Goal: Task Accomplishment & Management: Use online tool/utility

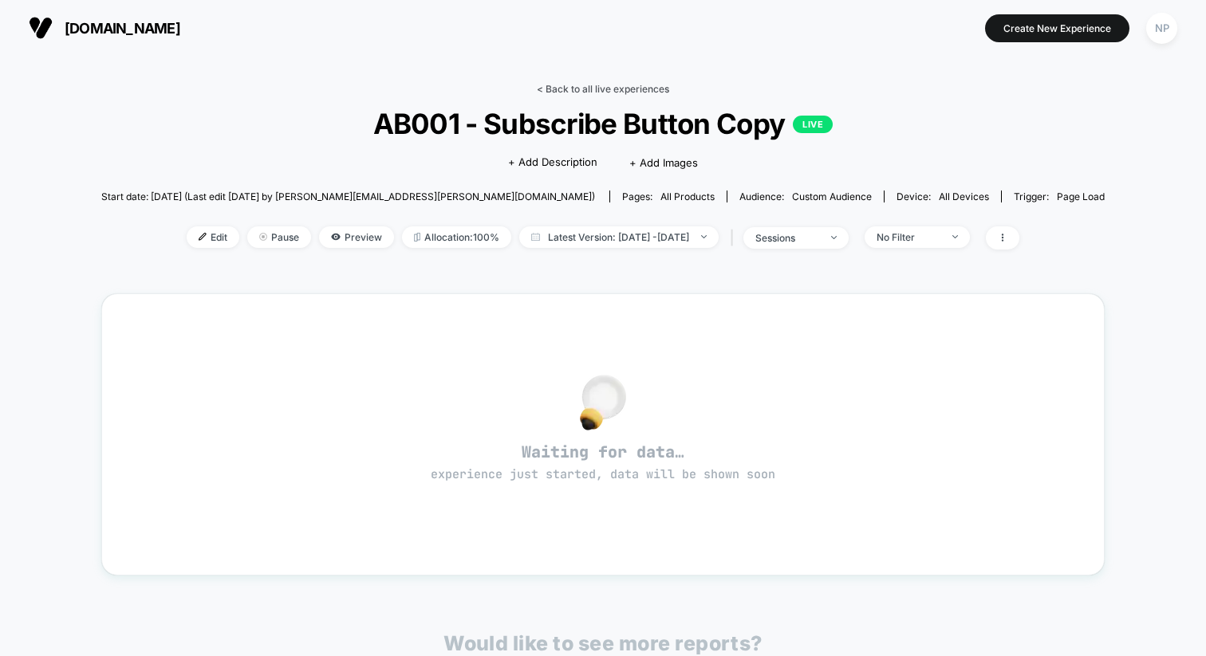
click at [582, 84] on link "< Back to all live experiences" at bounding box center [603, 89] width 132 height 12
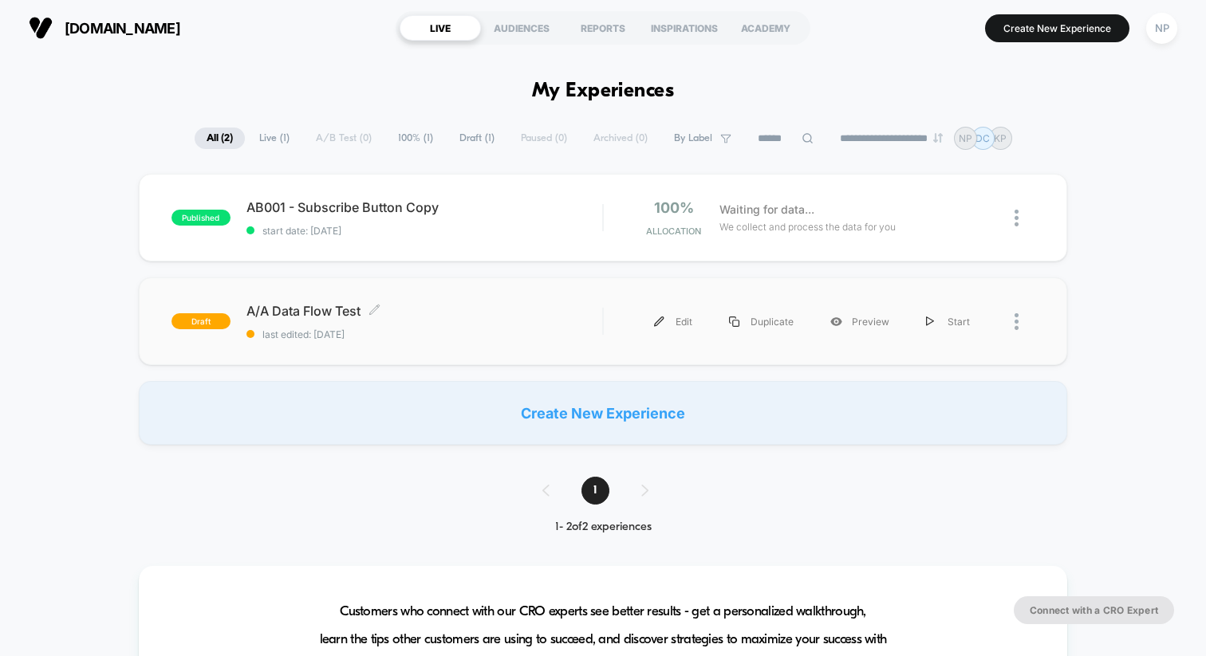
click at [439, 331] on span "last edited: [DATE]" at bounding box center [424, 335] width 356 height 12
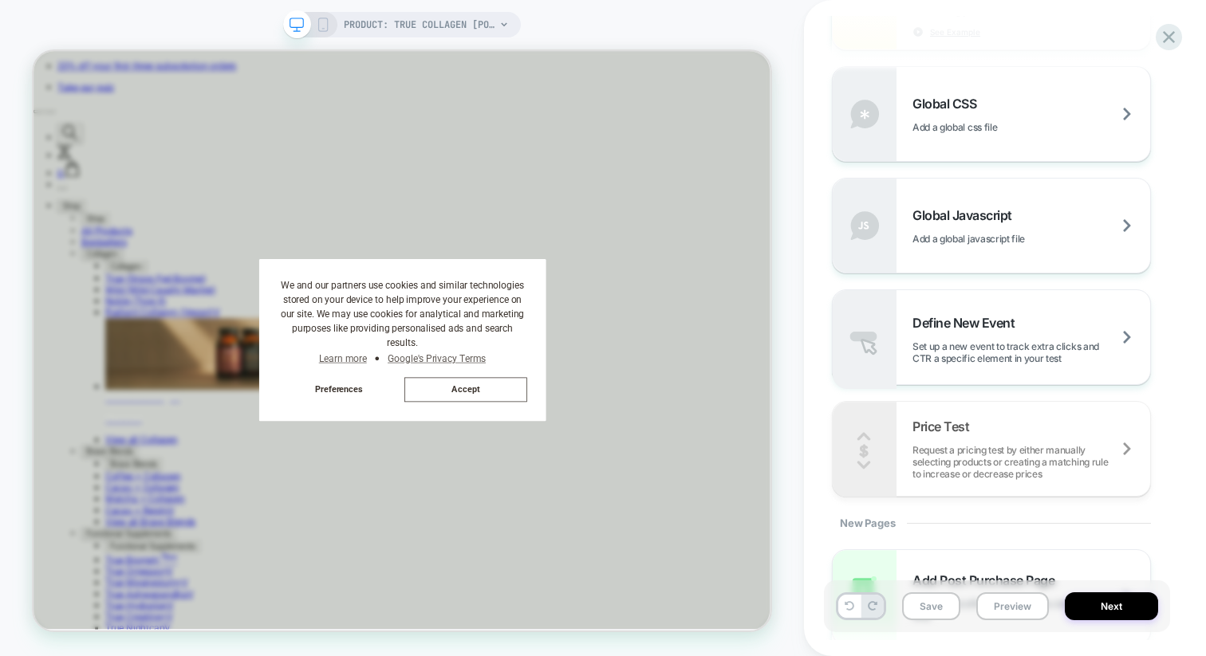
scroll to position [1048, 0]
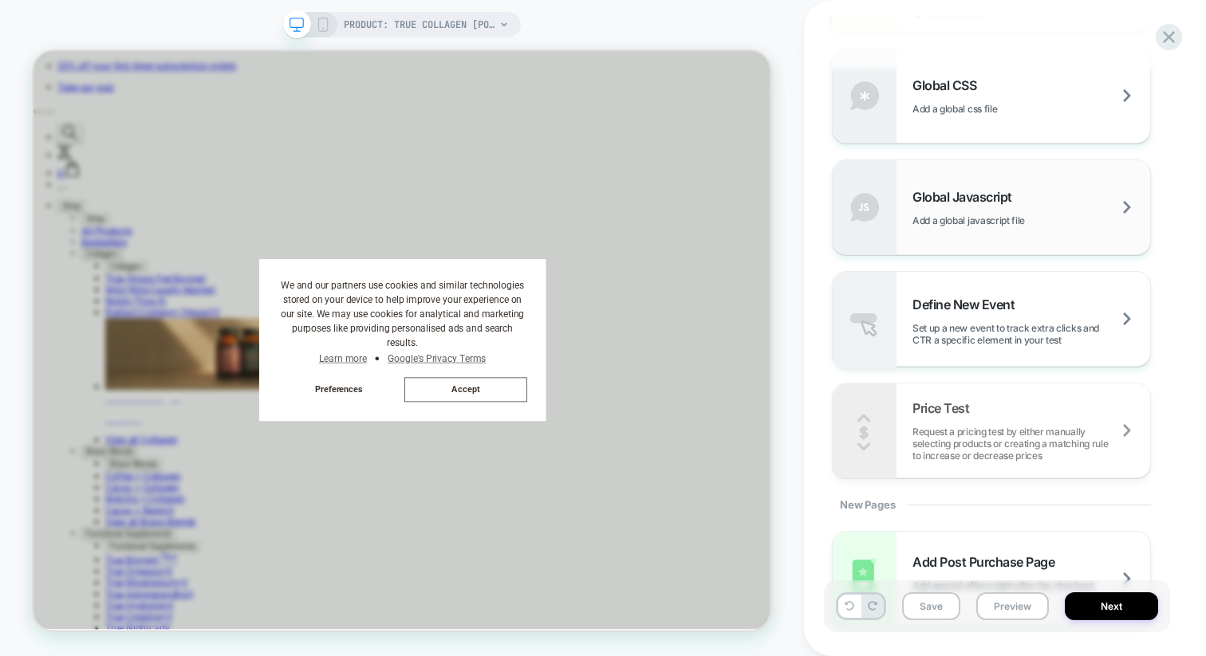
click at [960, 212] on div "Global Javascript Add a global javascript file" at bounding box center [1031, 207] width 238 height 37
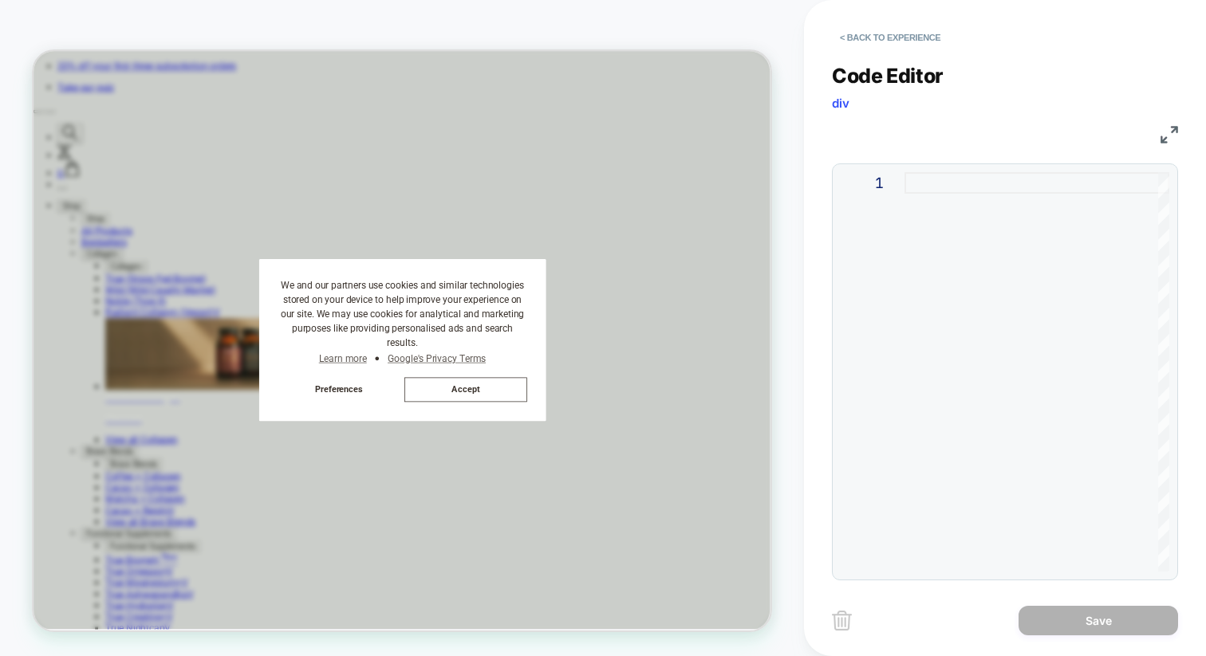
click at [912, 201] on div at bounding box center [1036, 372] width 265 height 400
type textarea "*"
click at [1131, 615] on button "Save" at bounding box center [1099, 621] width 160 height 30
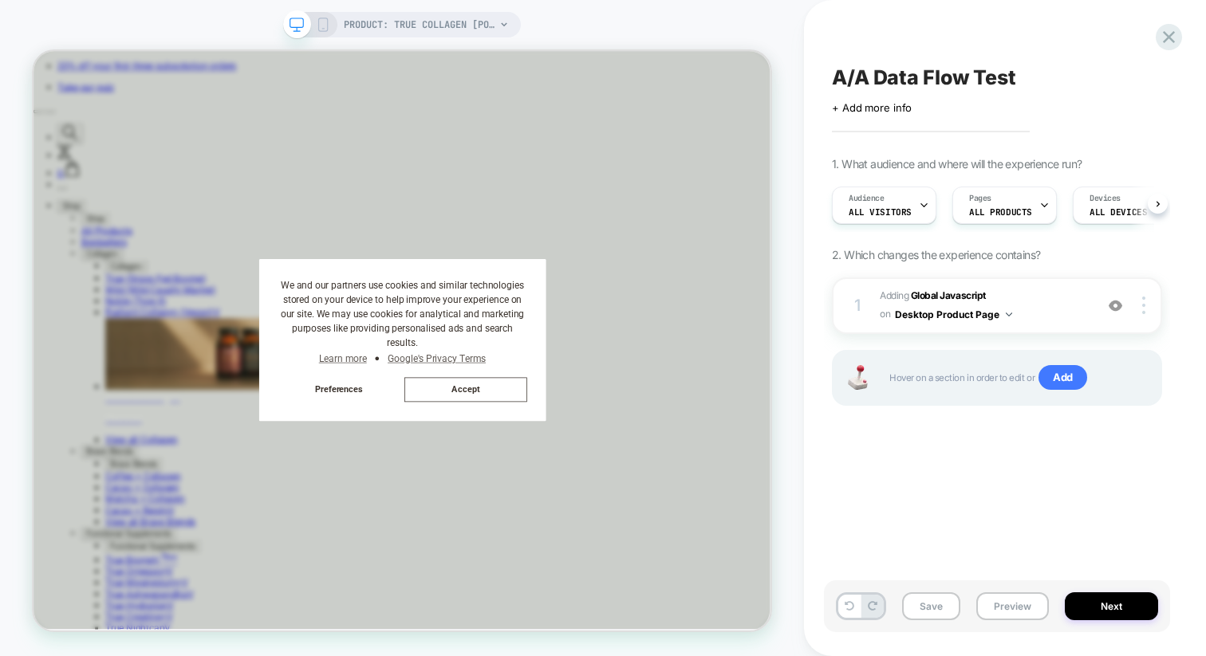
scroll to position [0, 1]
click at [1102, 609] on button "Next" at bounding box center [1111, 607] width 93 height 28
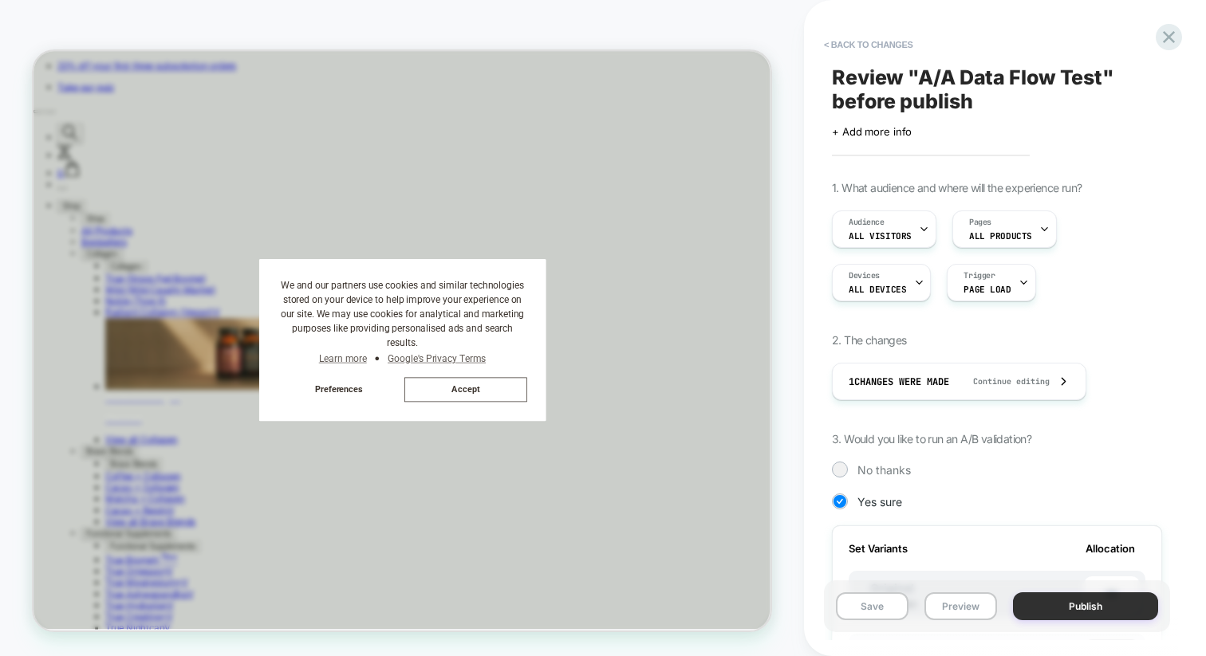
scroll to position [0, 1519]
click at [1030, 239] on div "Pages ALL PRODUCTS" at bounding box center [1000, 229] width 95 height 36
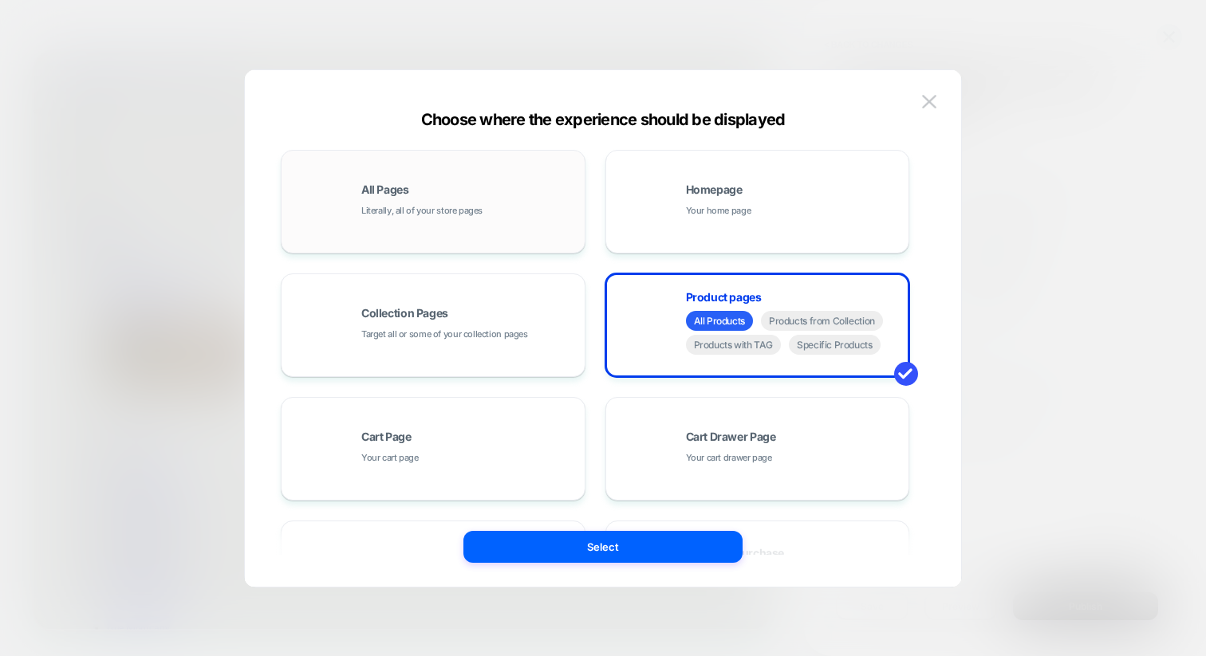
click at [354, 201] on div "All Pages Literally, all of your store pages" at bounding box center [433, 202] width 287 height 88
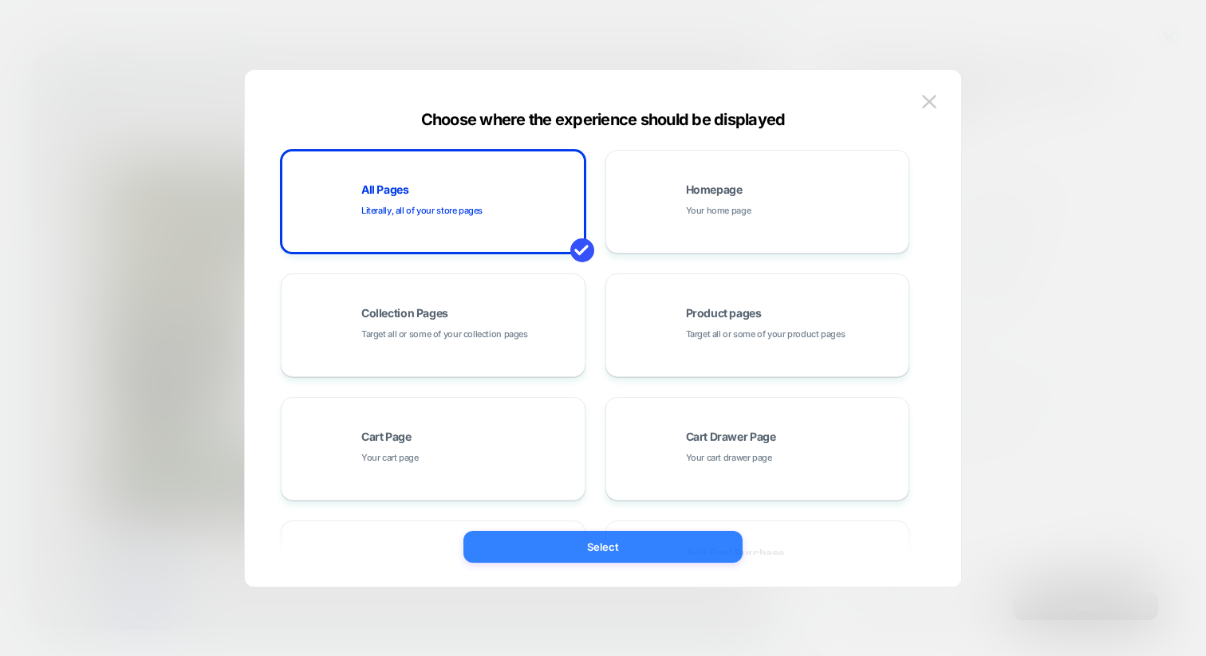
click at [674, 551] on button "Select" at bounding box center [602, 547] width 279 height 32
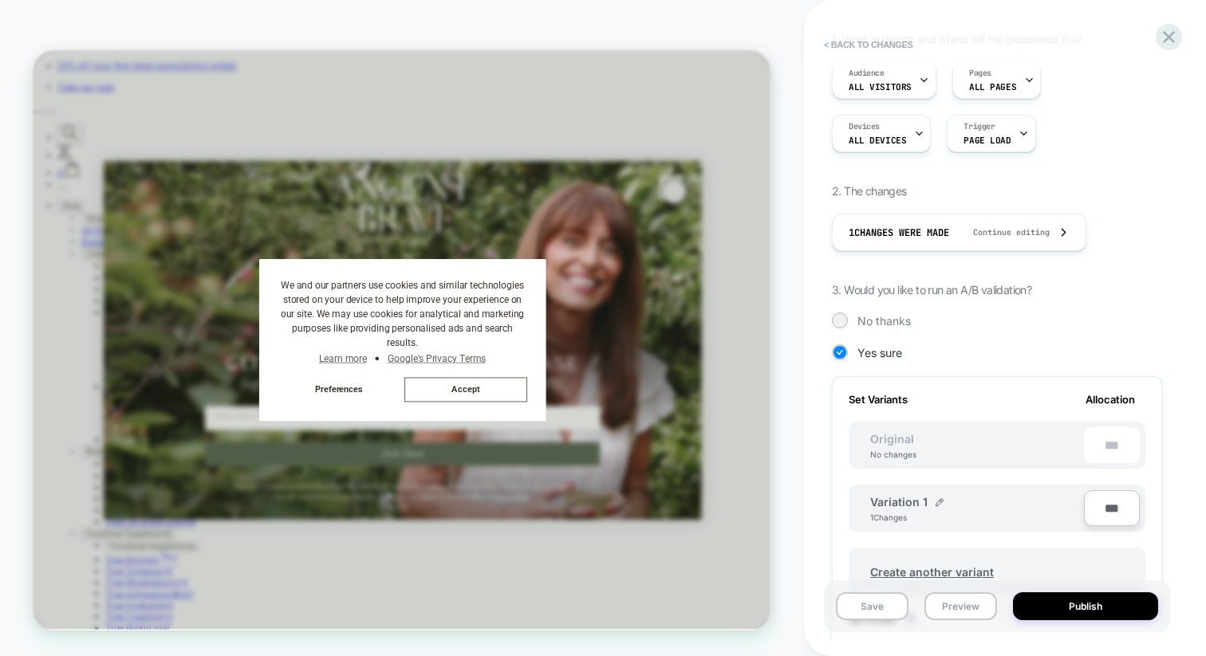
scroll to position [152, 0]
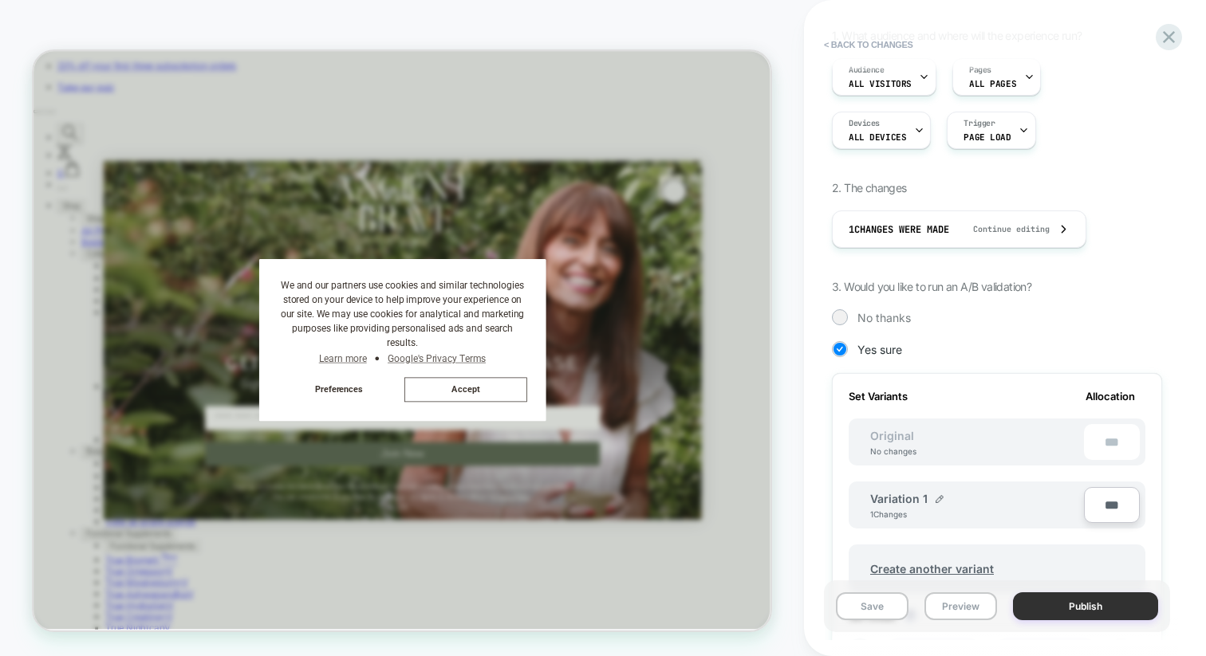
click at [1077, 616] on button "Publish" at bounding box center [1085, 607] width 145 height 28
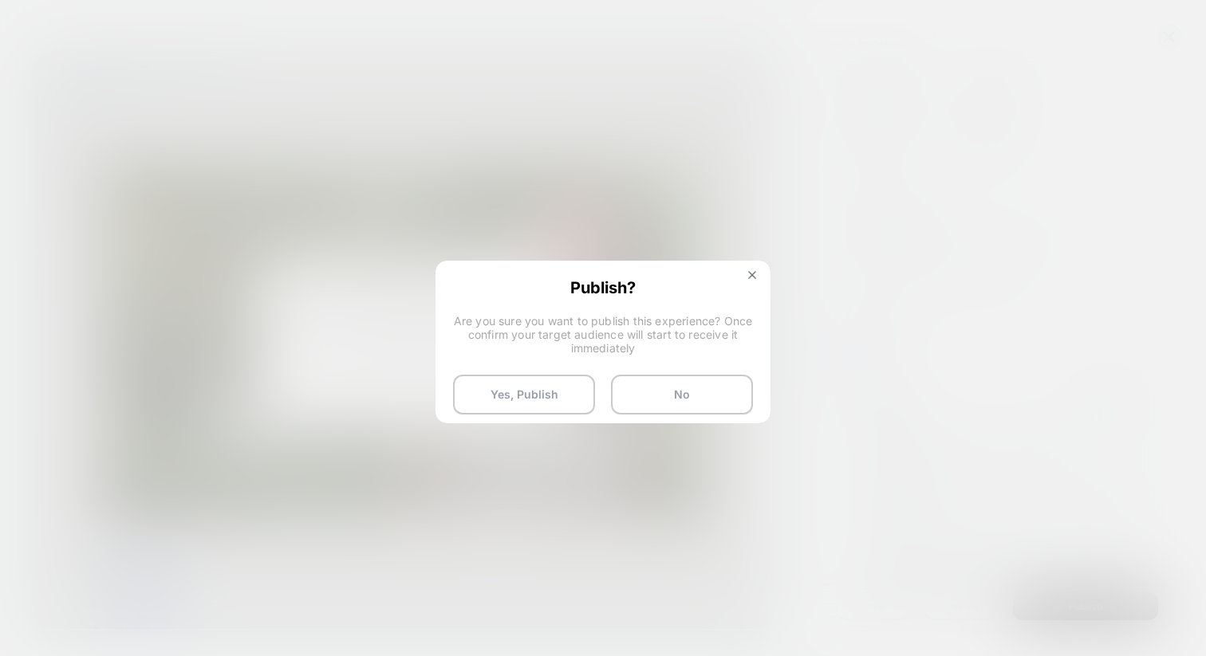
scroll to position [0, 0]
click at [502, 400] on button "Yes, Publish" at bounding box center [524, 395] width 142 height 40
